Goal: Task Accomplishment & Management: Manage account settings

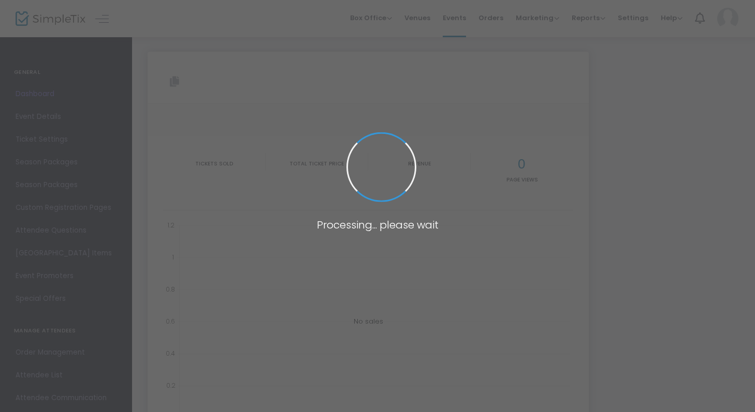
type input "[URL][DOMAIN_NAME]"
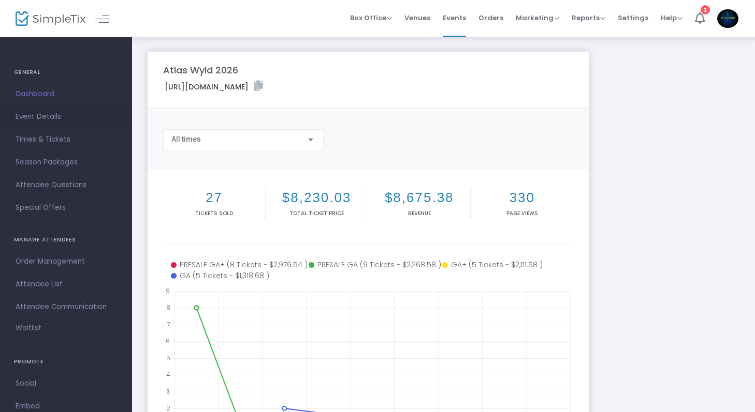
click at [20, 112] on span "Event Details" at bounding box center [66, 116] width 101 height 13
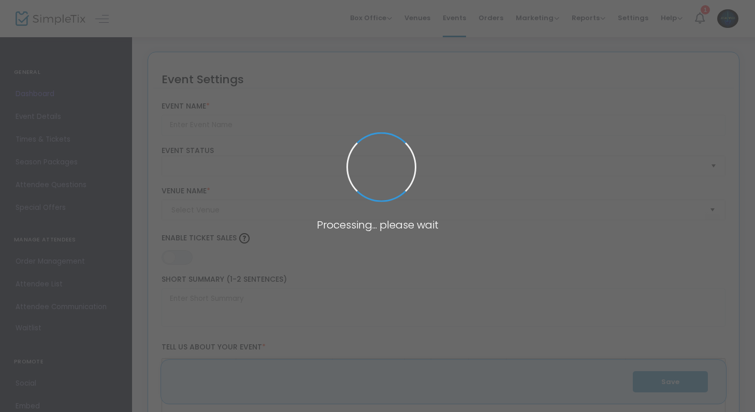
type input "Atlas Wyld 2026"
type textarea "Atlas Wyld is a 3-day [MEDICAL_DATA] music festival taking place [DATE]-[DATE].…"
type input "Buy Tickets"
type input "[GEOGRAPHIC_DATA]"
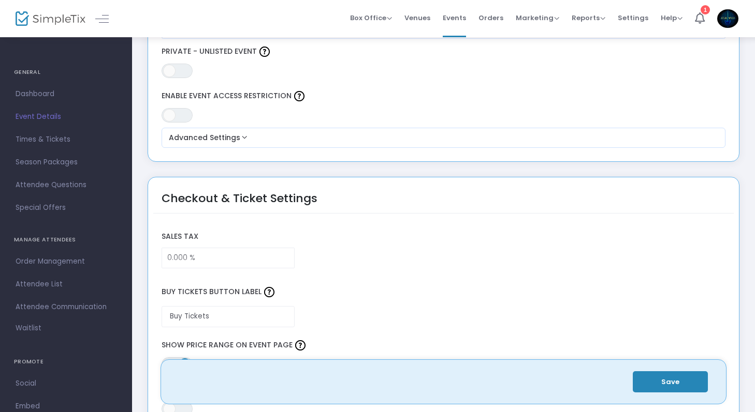
click at [51, 119] on span "Event Details" at bounding box center [66, 116] width 101 height 13
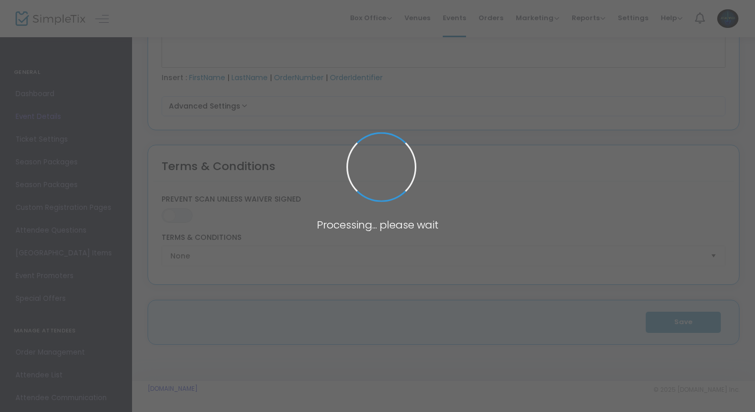
type input "Atlas Wyld 2026"
type textarea "Atlas Wyld is a 3-day [MEDICAL_DATA] music festival taking place [DATE]-[DATE].…"
type input "Buy Tickets"
type input "[GEOGRAPHIC_DATA]"
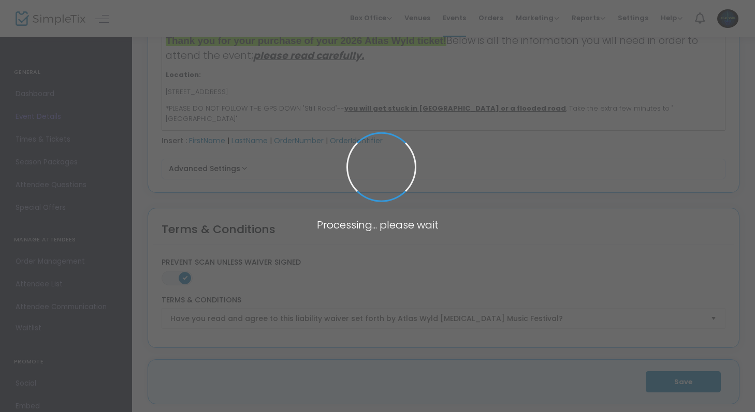
scroll to position [1484, 0]
